Goal: Task Accomplishment & Management: Use online tool/utility

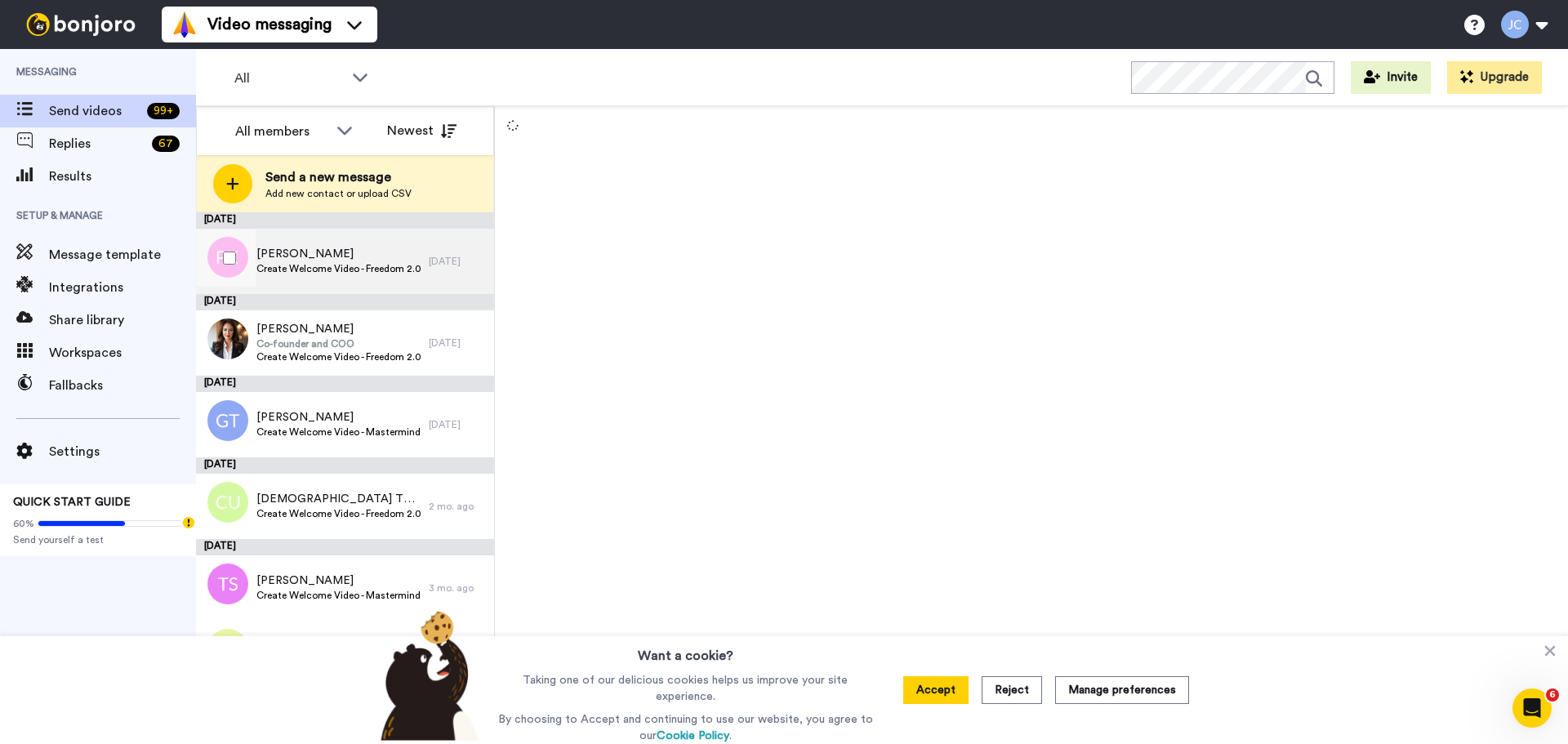
click at [395, 271] on span "Create Welcome Video - Freedom 2.0 Purchaser" at bounding box center [339, 269] width 164 height 13
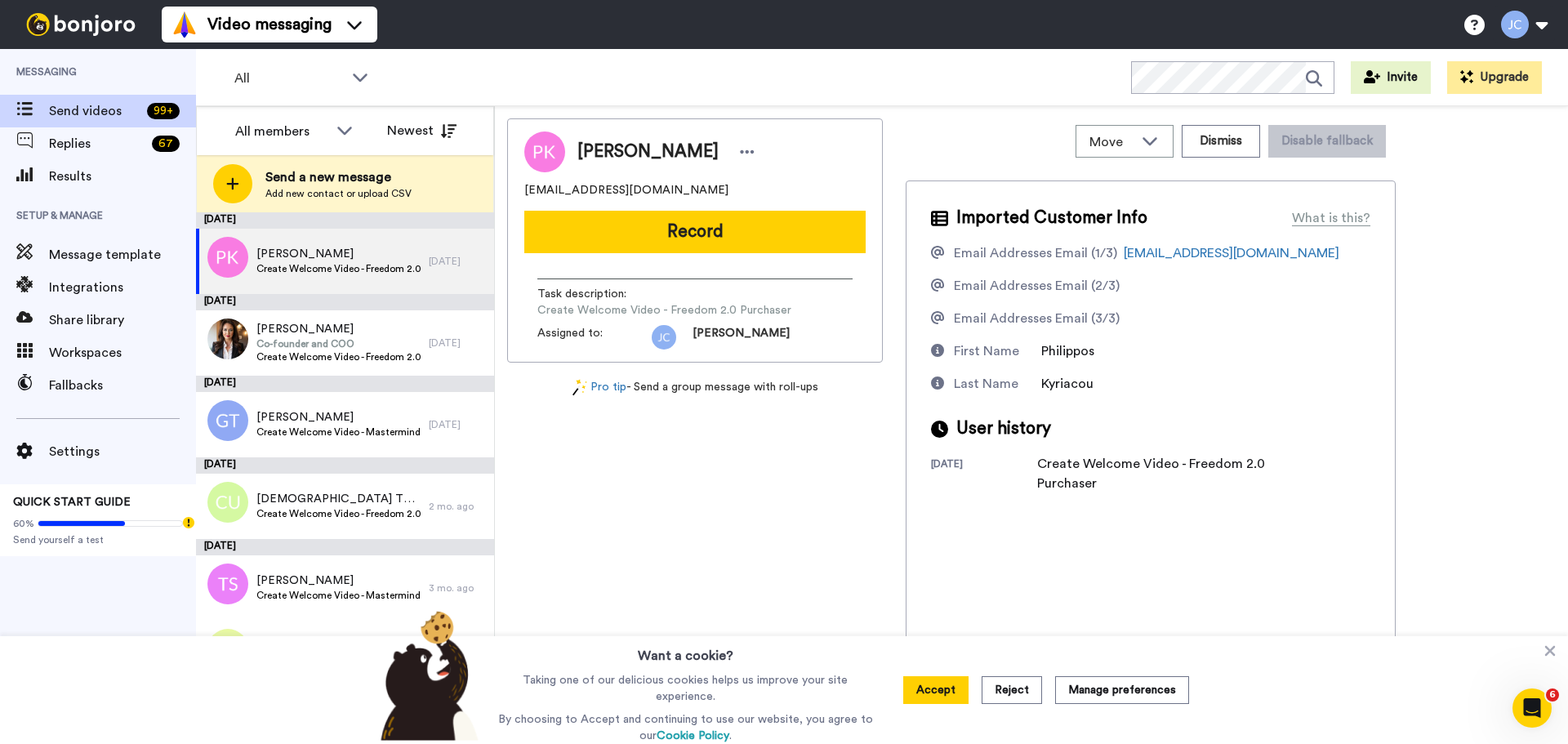
click at [581, 146] on span "[PERSON_NAME]" at bounding box center [647, 151] width 141 height 25
copy div "[PERSON_NAME]"
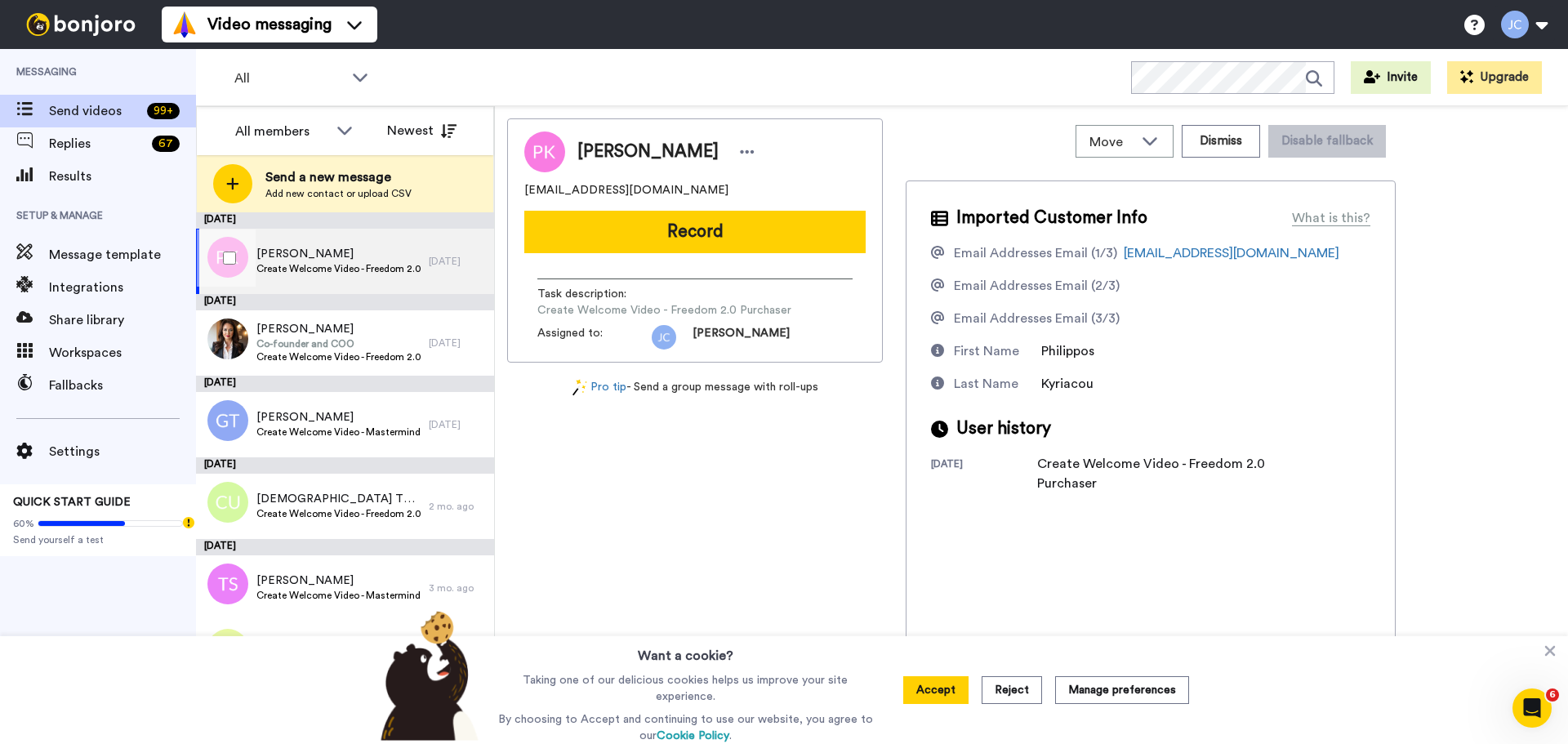
click at [379, 273] on span "Create Welcome Video - Freedom 2.0 Purchaser" at bounding box center [339, 269] width 164 height 13
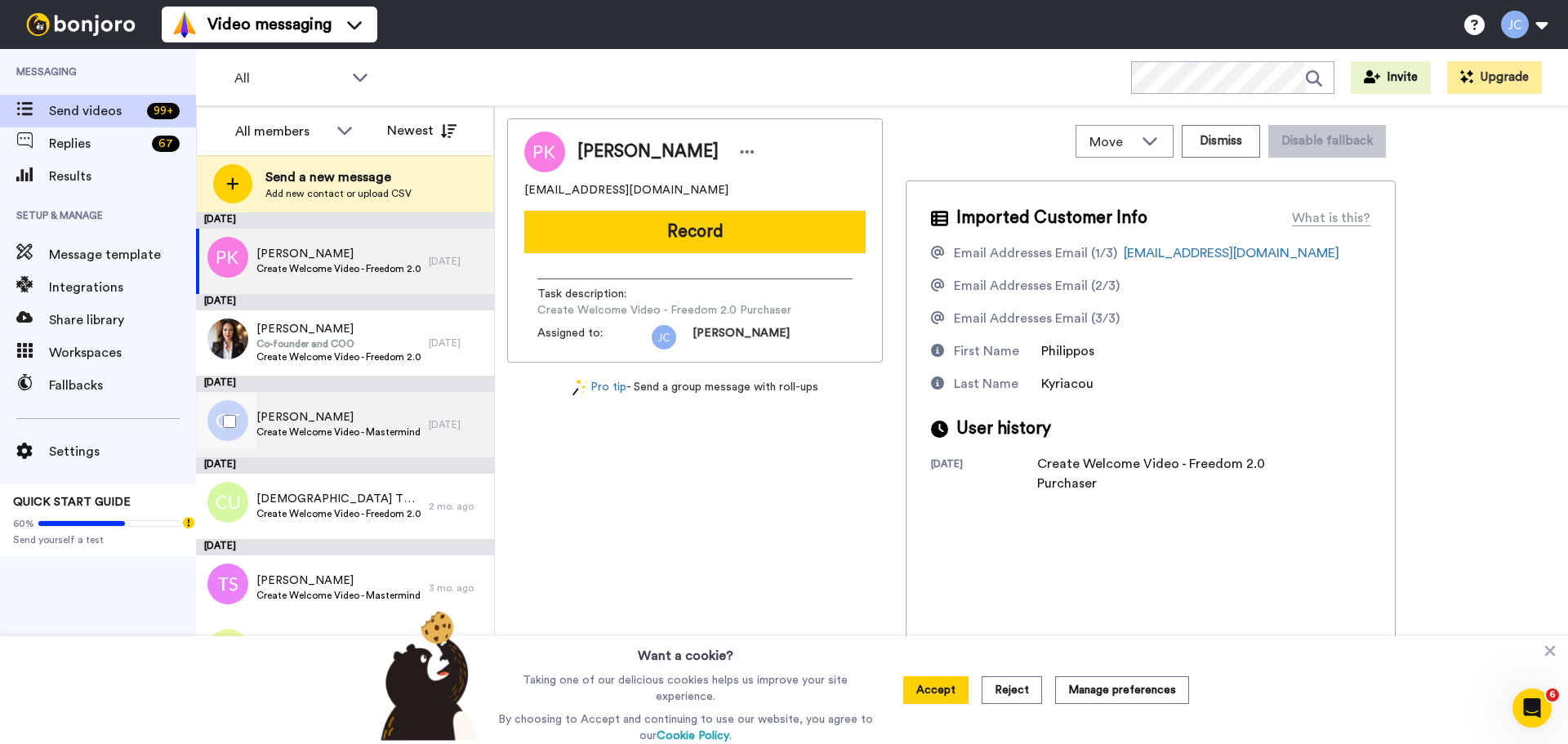
click at [345, 409] on div "[PERSON_NAME] Create Welcome Video - Mastermind 30-day Trial" at bounding box center [312, 425] width 233 height 65
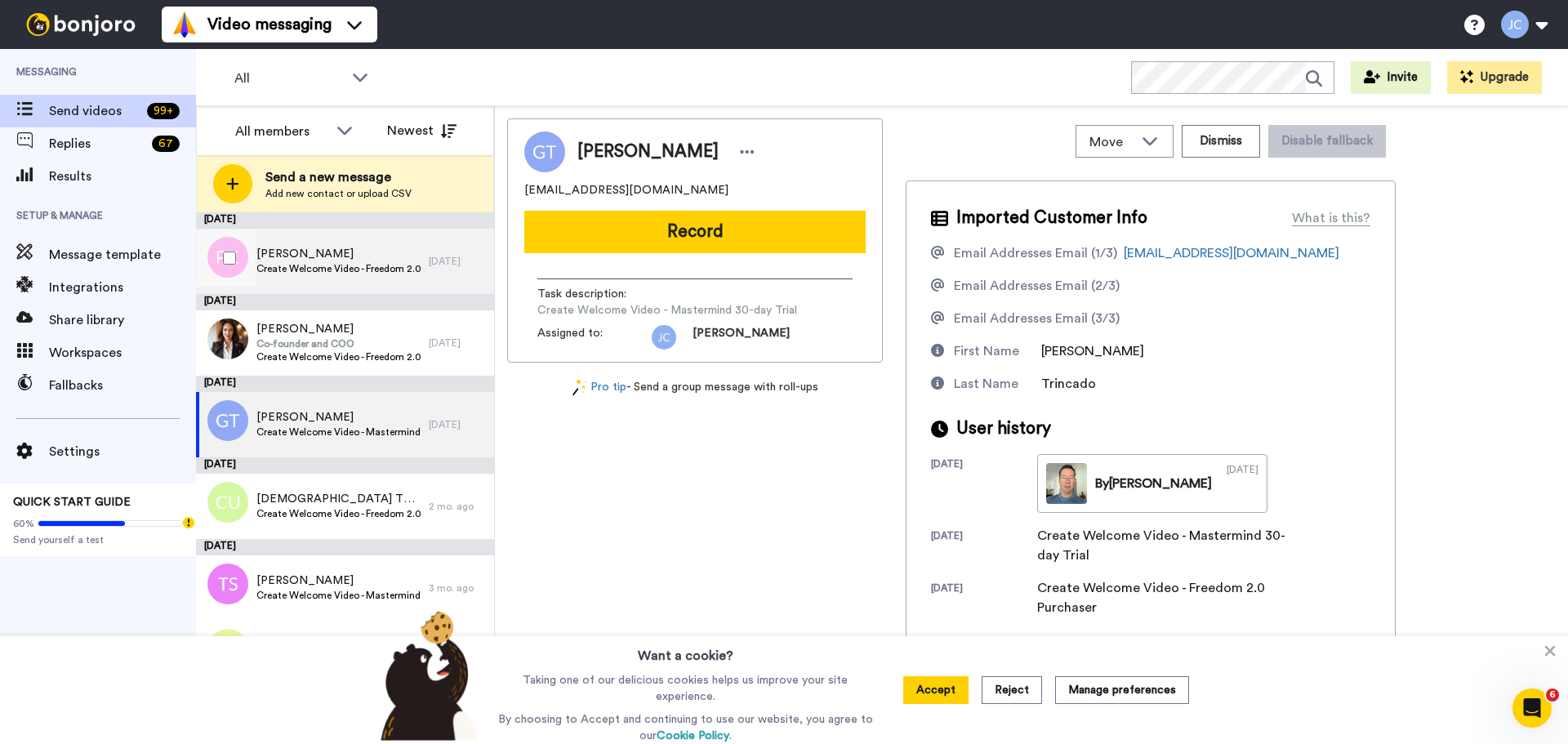
click at [351, 260] on span "[PERSON_NAME]" at bounding box center [339, 254] width 164 height 16
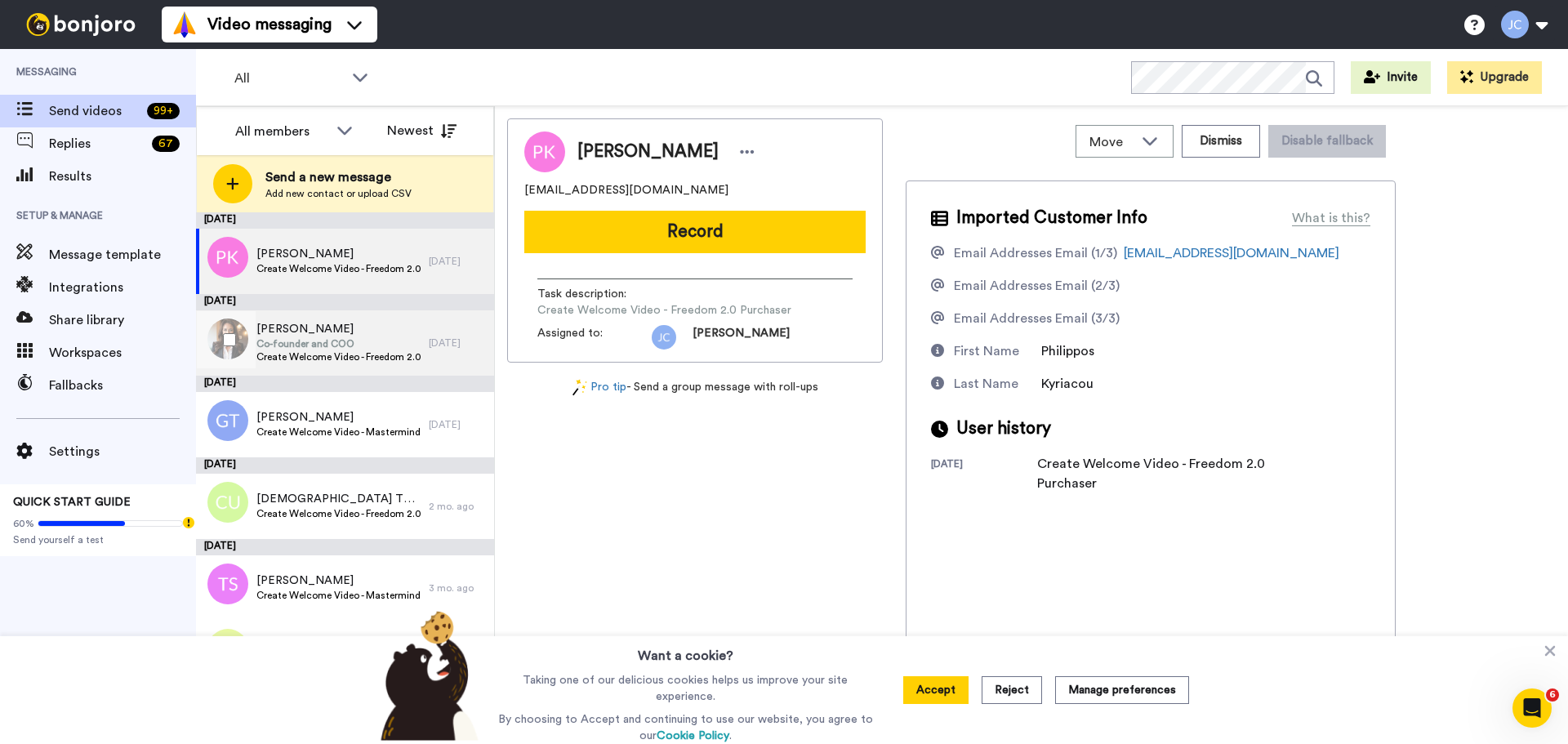
click at [331, 322] on span "[PERSON_NAME]" at bounding box center [339, 328] width 164 height 16
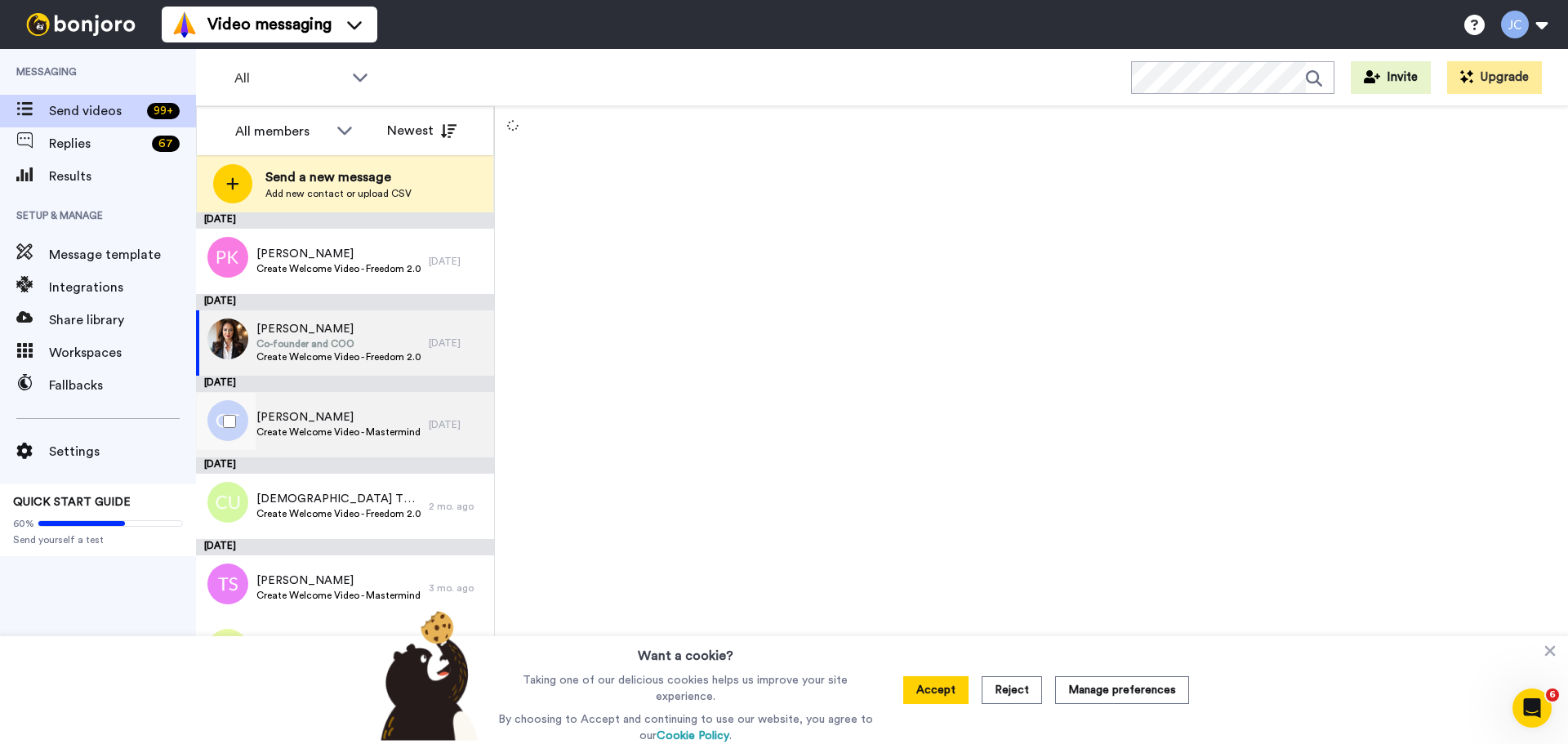
click at [327, 410] on span "[PERSON_NAME]" at bounding box center [339, 417] width 164 height 16
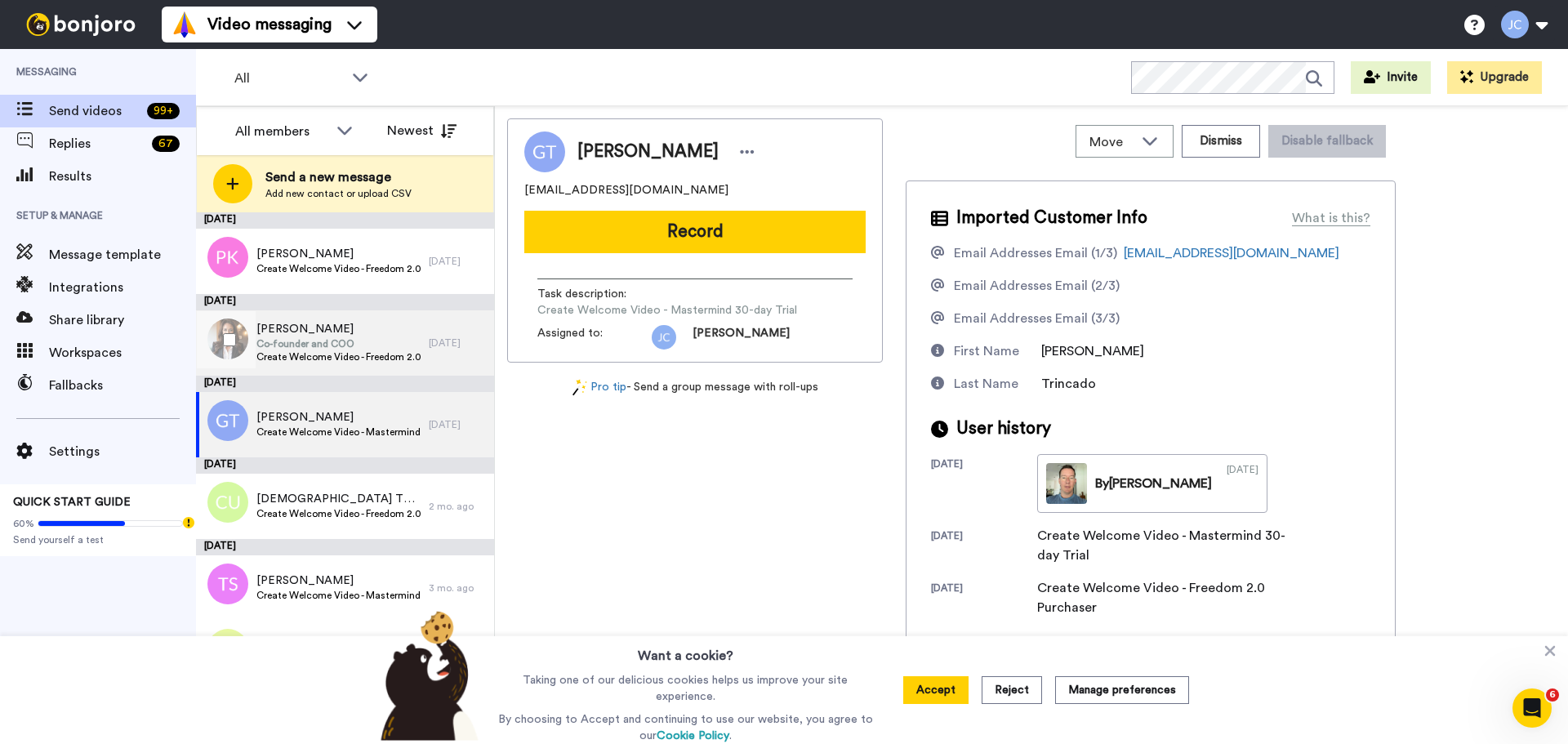
click at [345, 352] on span "Create Welcome Video - Freedom 2.0 Purchaser" at bounding box center [339, 357] width 164 height 13
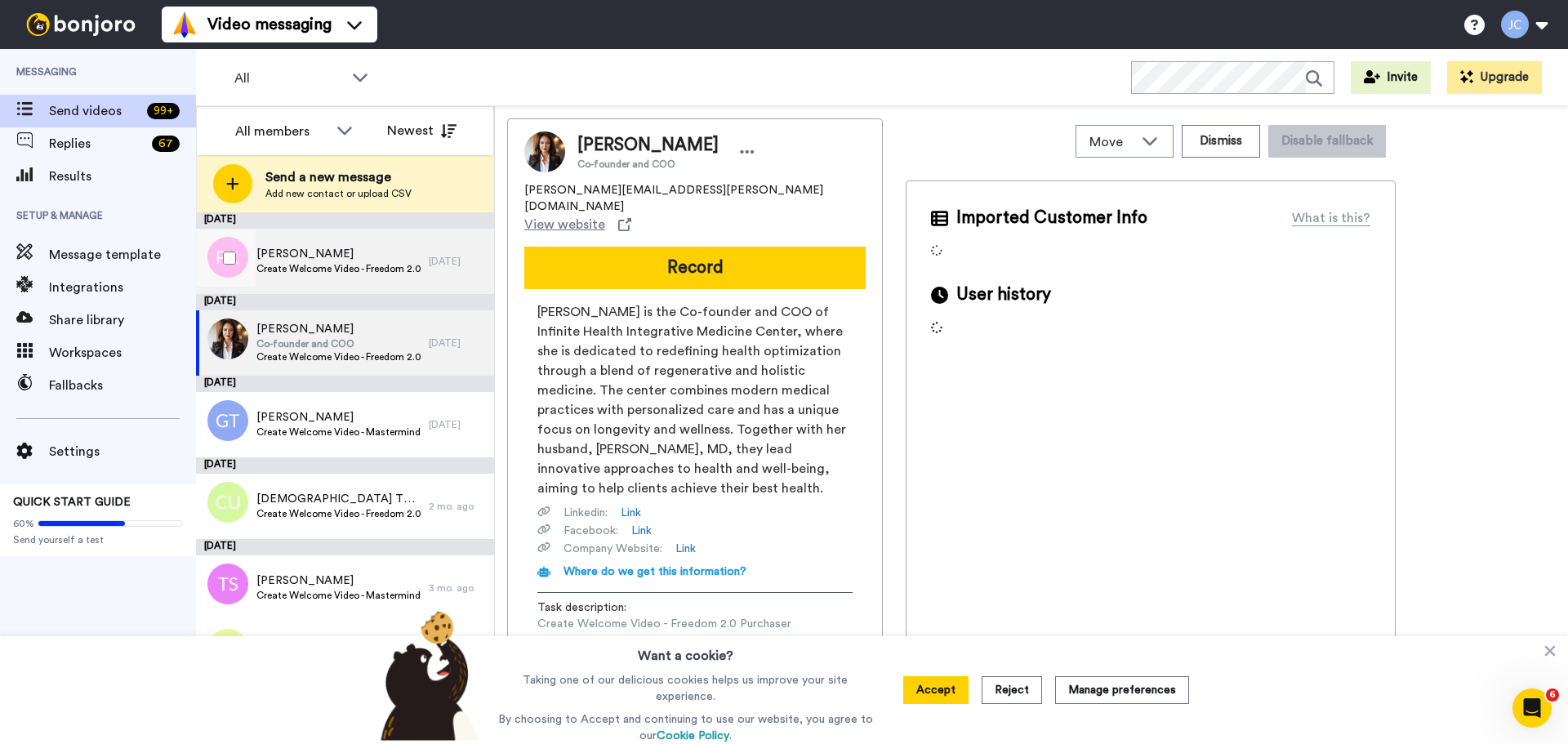
click at [374, 269] on span "Create Welcome Video - Freedom 2.0 Purchaser" at bounding box center [339, 269] width 164 height 13
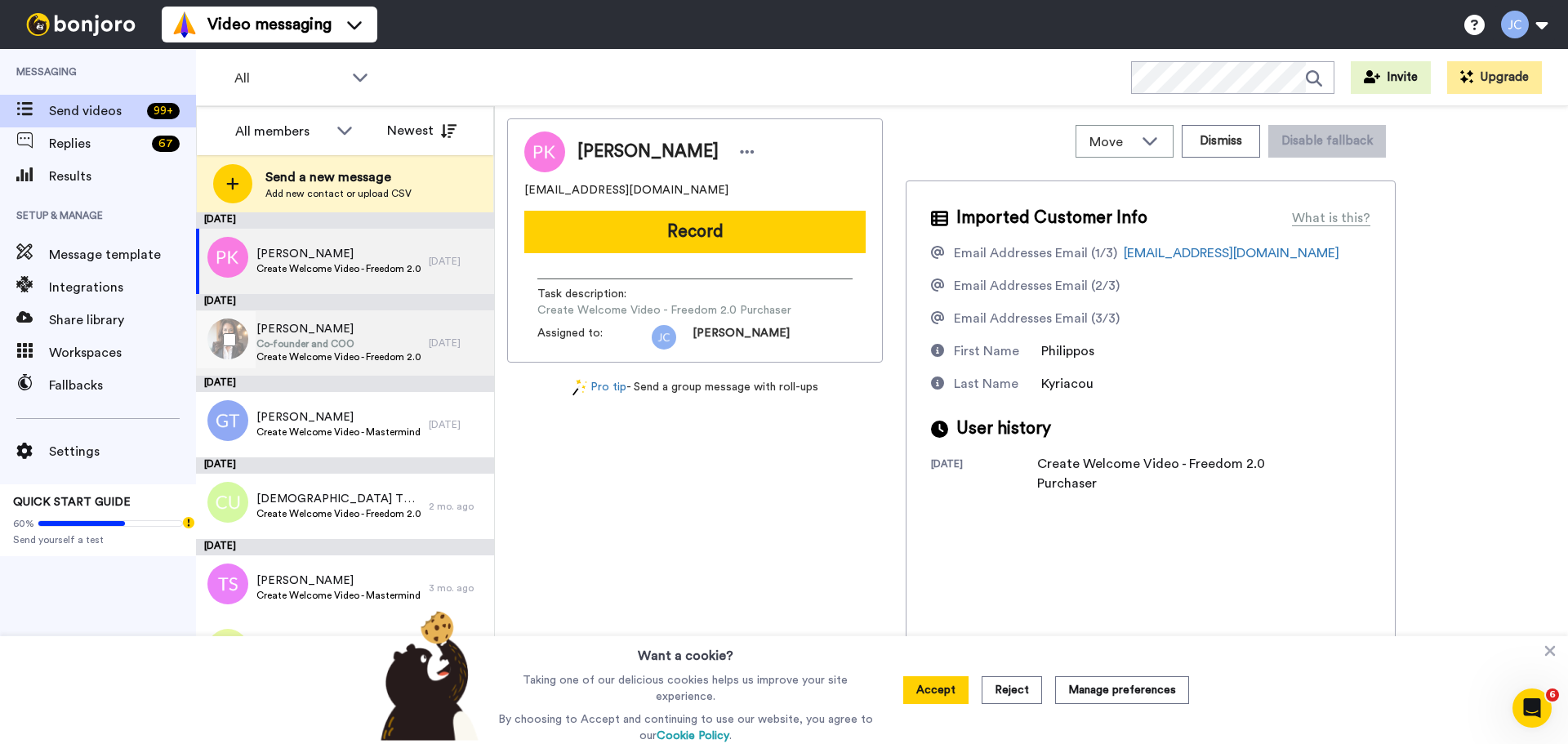
click at [366, 325] on span "[PERSON_NAME]" at bounding box center [339, 328] width 164 height 16
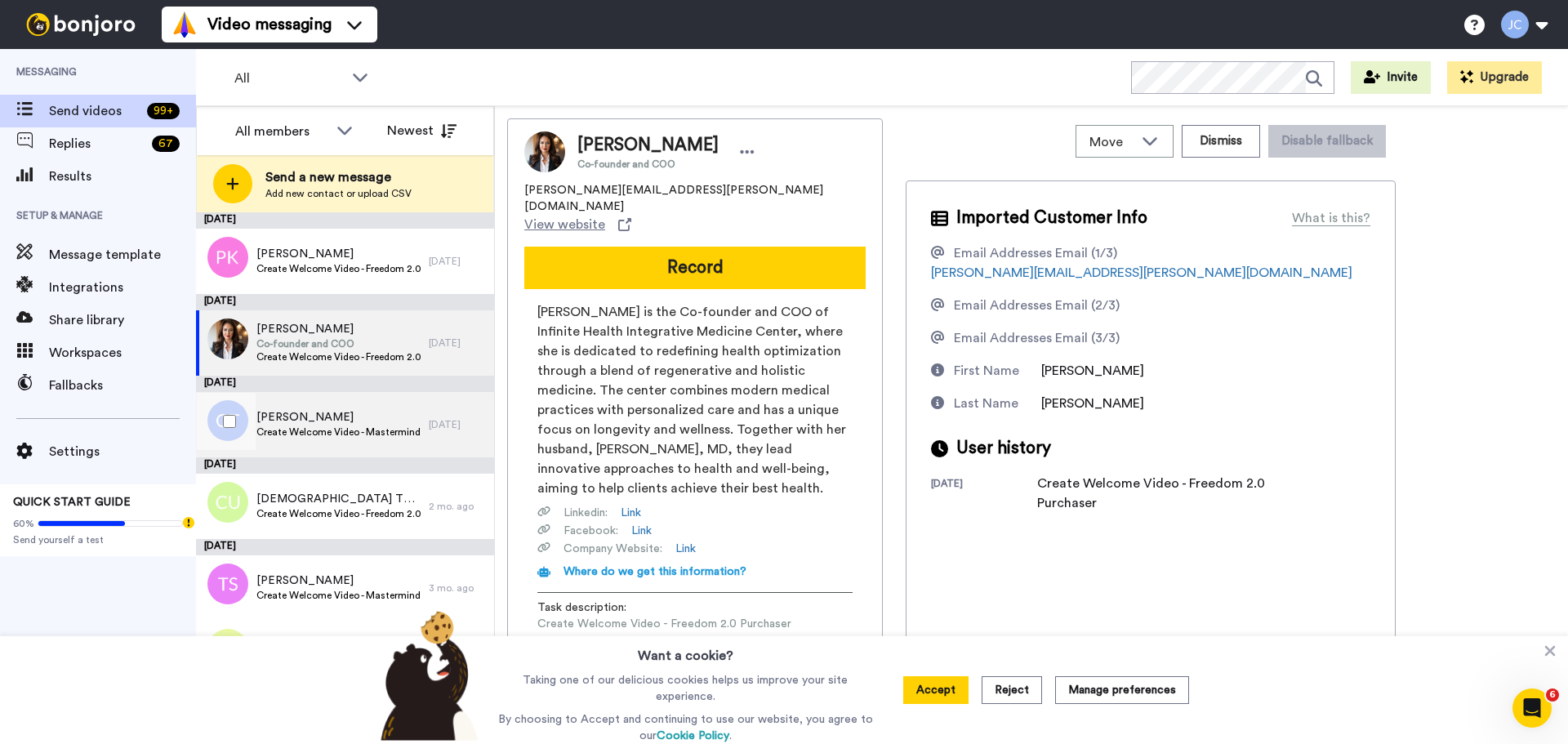
click at [351, 416] on span "[PERSON_NAME]" at bounding box center [339, 417] width 164 height 16
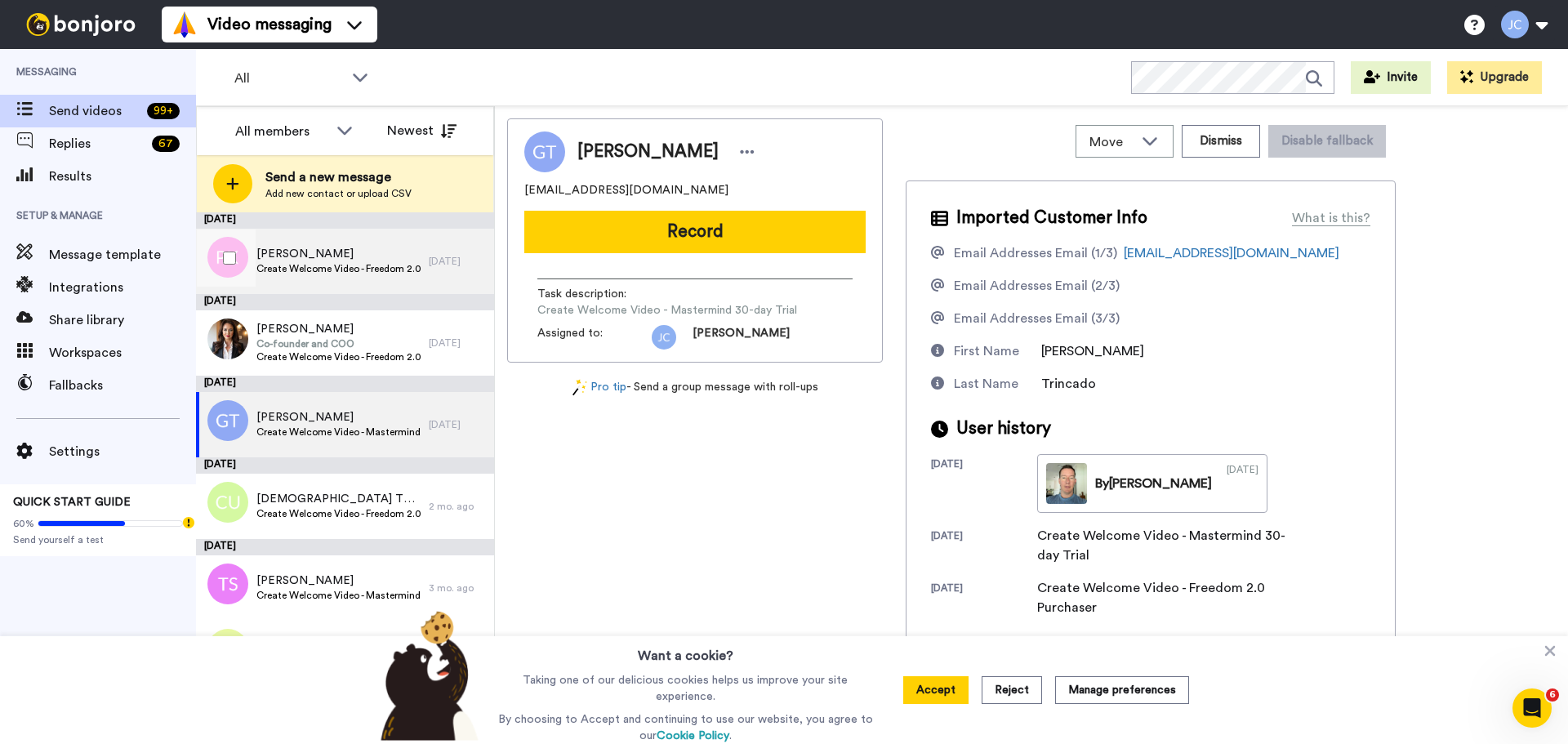
click at [362, 251] on span "[PERSON_NAME]" at bounding box center [339, 254] width 164 height 16
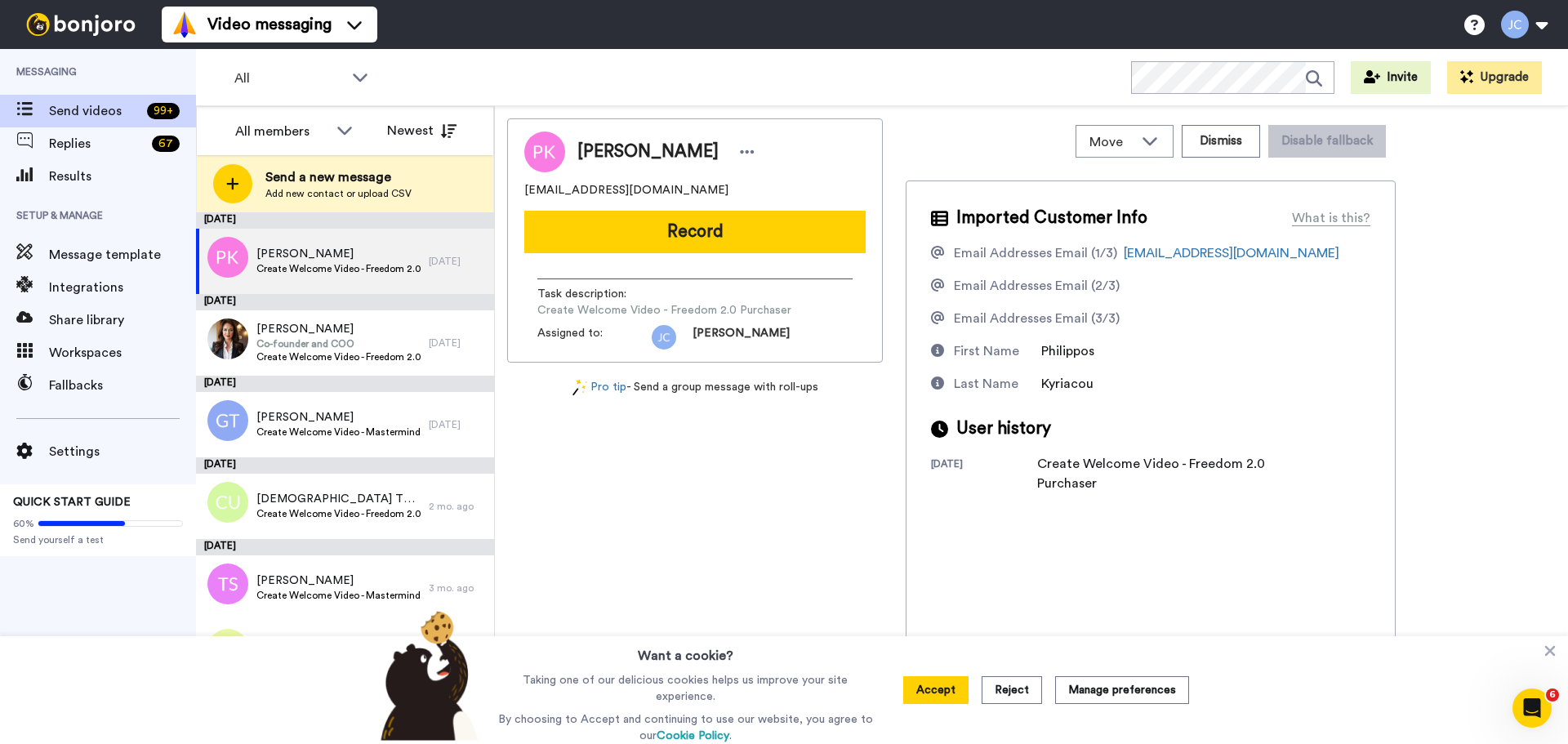
drag, startPoint x: 740, startPoint y: 428, endPoint x: 715, endPoint y: 411, distance: 30.2
click at [739, 428] on div "[PERSON_NAME] [EMAIL_ADDRESS][DOMAIN_NAME] Record Task description : Create Wel…" at bounding box center [694, 429] width 375 height 621
click at [357, 246] on span "[PERSON_NAME]" at bounding box center [339, 254] width 164 height 16
